Goal: Task Accomplishment & Management: Use online tool/utility

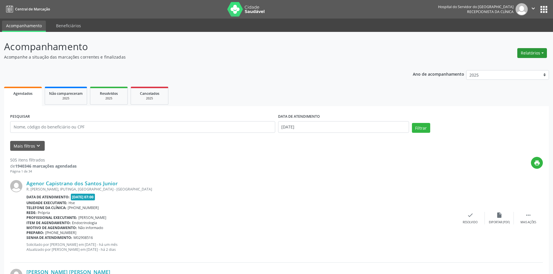
click at [533, 53] on button "Relatórios" at bounding box center [532, 53] width 30 height 10
click at [517, 66] on link "Agendamentos" at bounding box center [516, 66] width 62 height 8
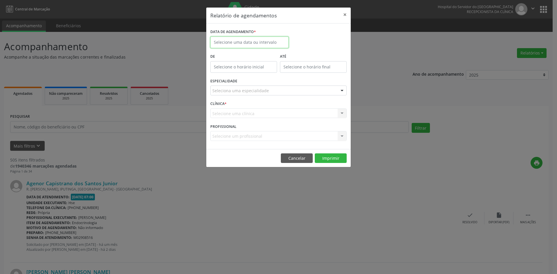
click at [235, 42] on input "text" at bounding box center [249, 43] width 78 height 12
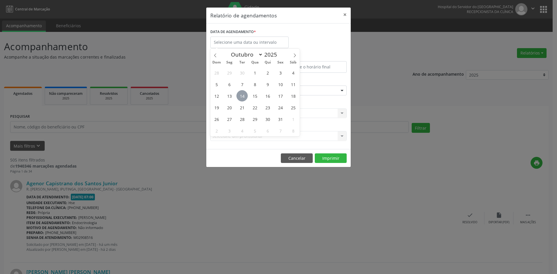
click at [242, 95] on span "14" at bounding box center [241, 95] width 11 height 11
type input "[DATE]"
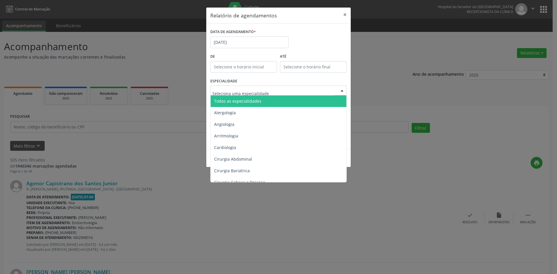
drag, startPoint x: 246, startPoint y: 100, endPoint x: 247, endPoint y: 104, distance: 4.2
click at [247, 101] on span "Todas as especialidades" at bounding box center [237, 101] width 47 height 6
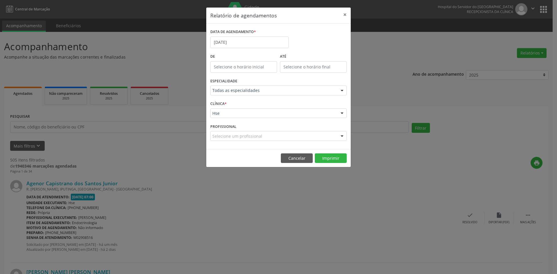
click at [234, 110] on div "Hse" at bounding box center [278, 114] width 136 height 10
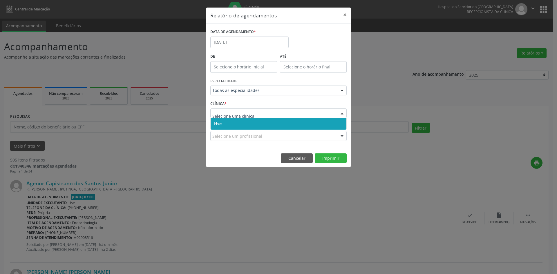
drag, startPoint x: 239, startPoint y: 121, endPoint x: 238, endPoint y: 117, distance: 4.5
click at [239, 122] on span "Hse" at bounding box center [279, 124] width 136 height 12
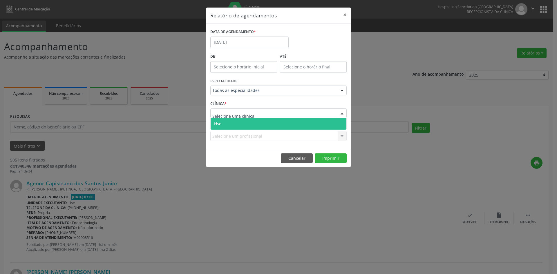
click at [242, 122] on span "Hse" at bounding box center [279, 124] width 136 height 12
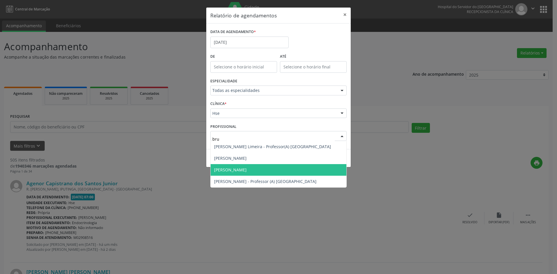
click at [247, 169] on span "[PERSON_NAME]" at bounding box center [230, 170] width 32 height 6
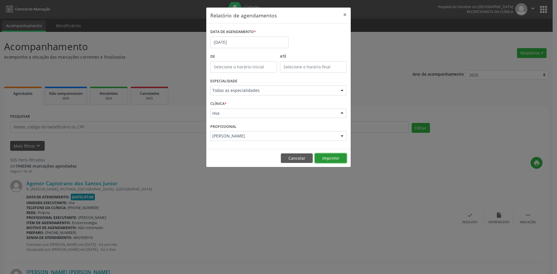
click at [328, 159] on button "Imprimir" at bounding box center [331, 158] width 32 height 10
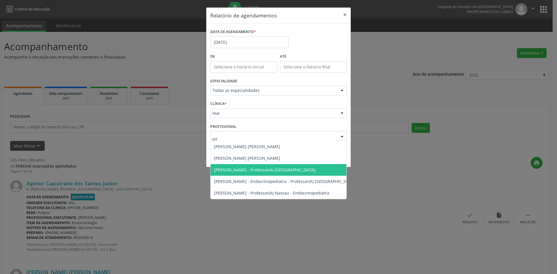
type input "cris"
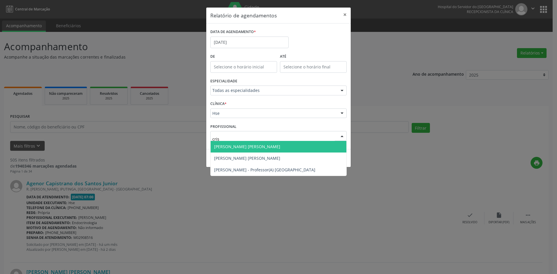
click at [237, 148] on span "[PERSON_NAME] [PERSON_NAME]" at bounding box center [247, 147] width 66 height 6
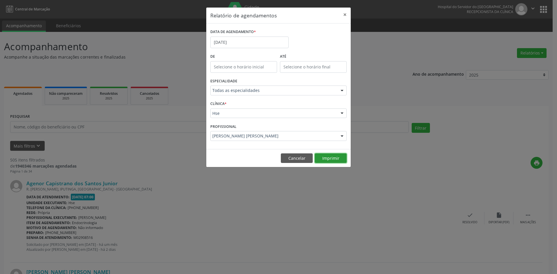
click at [325, 158] on button "Imprimir" at bounding box center [331, 158] width 32 height 10
click at [252, 45] on input "[DATE]" at bounding box center [249, 43] width 78 height 12
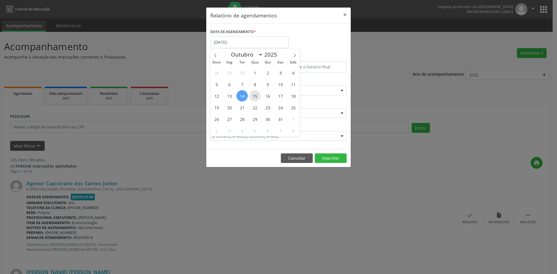
click at [254, 98] on span "15" at bounding box center [254, 95] width 11 height 11
type input "[DATE]"
click at [254, 98] on span "15" at bounding box center [254, 95] width 11 height 11
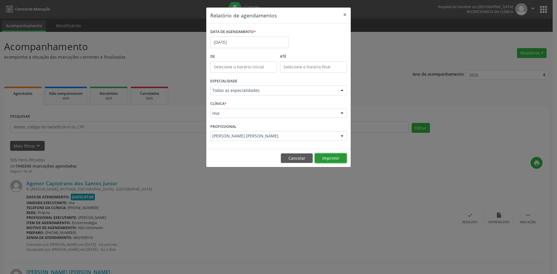
click at [330, 161] on button "Imprimir" at bounding box center [331, 158] width 32 height 10
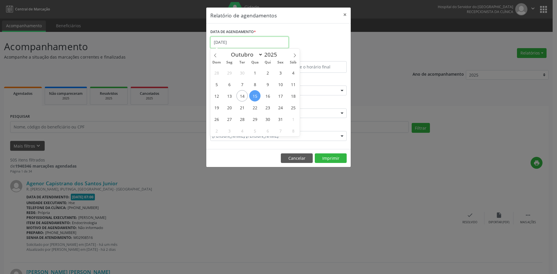
click at [246, 42] on input "[DATE]" at bounding box center [249, 43] width 78 height 12
click at [267, 97] on span "16" at bounding box center [267, 95] width 11 height 11
type input "[DATE]"
click at [267, 97] on span "16" at bounding box center [267, 95] width 11 height 11
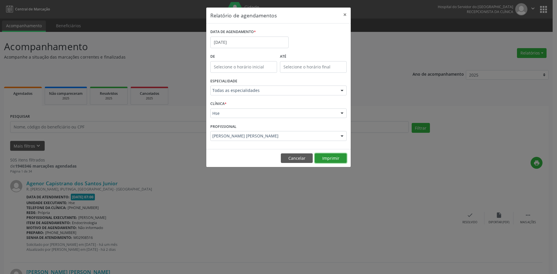
click at [328, 159] on button "Imprimir" at bounding box center [331, 158] width 32 height 10
click at [297, 159] on button "Cancelar" at bounding box center [297, 158] width 32 height 10
